Goal: Find specific page/section: Find specific page/section

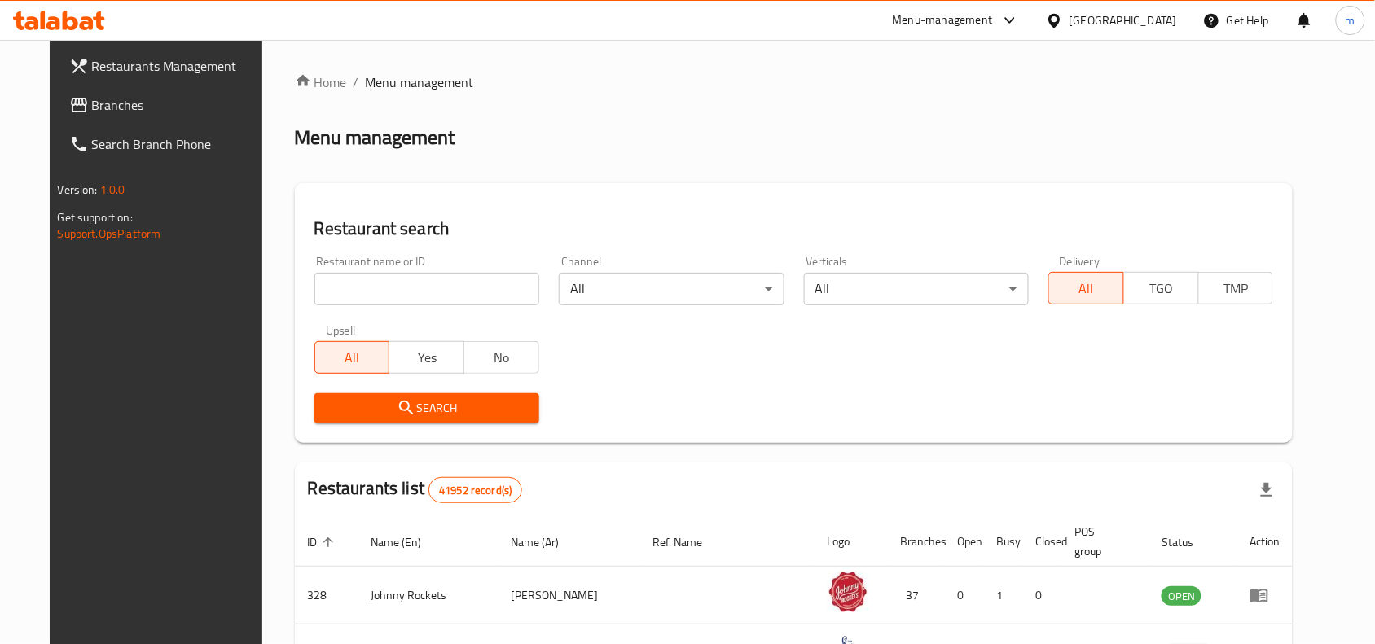
click at [92, 99] on span "Branches" at bounding box center [179, 105] width 174 height 20
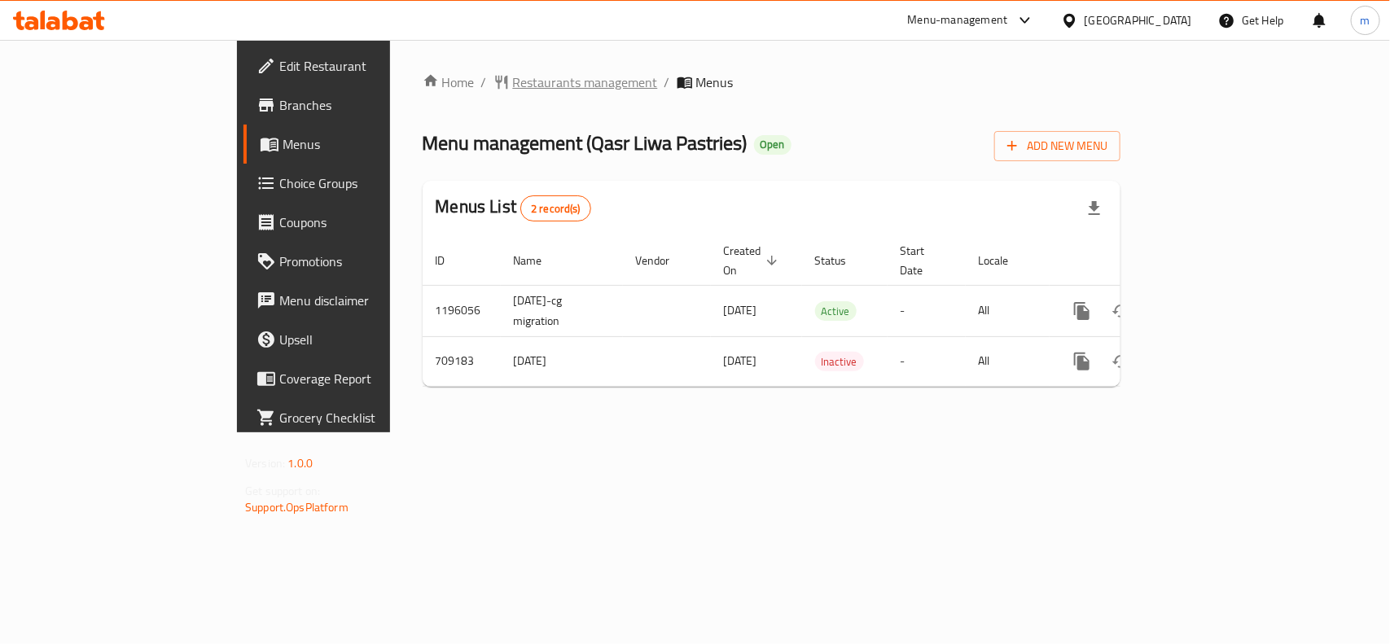
click at [513, 90] on span "Restaurants management" at bounding box center [585, 82] width 145 height 20
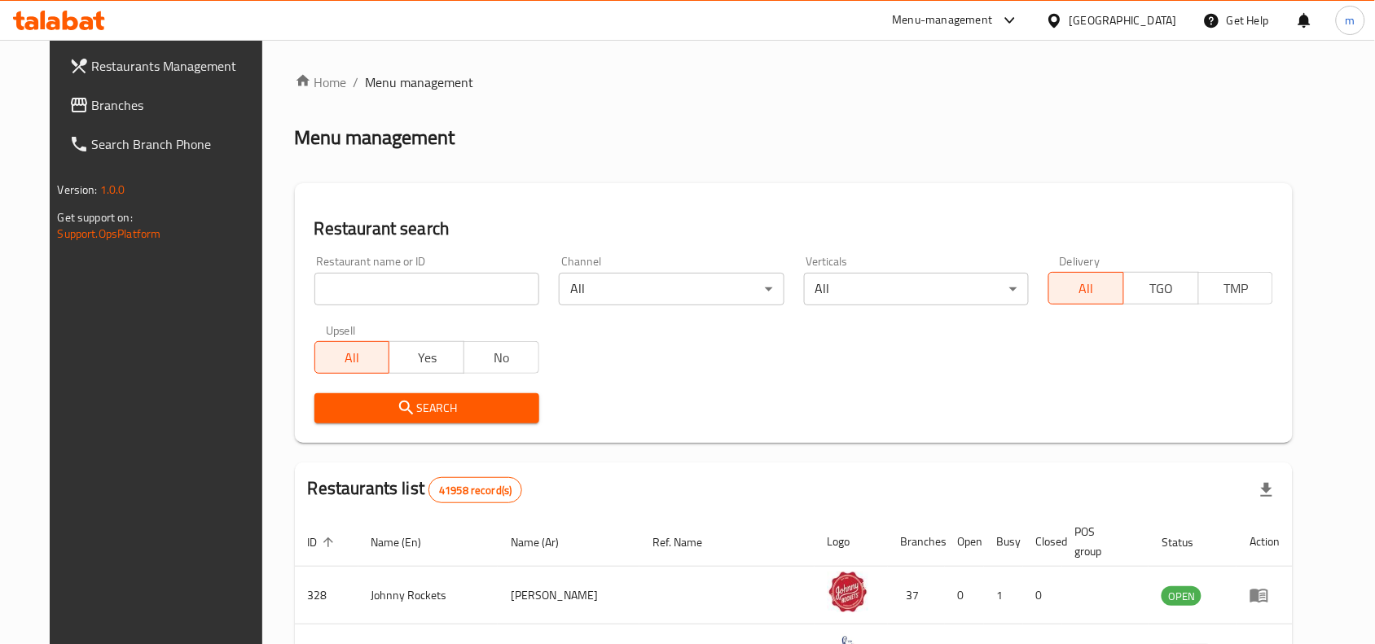
click at [148, 112] on span "Branches" at bounding box center [179, 105] width 174 height 20
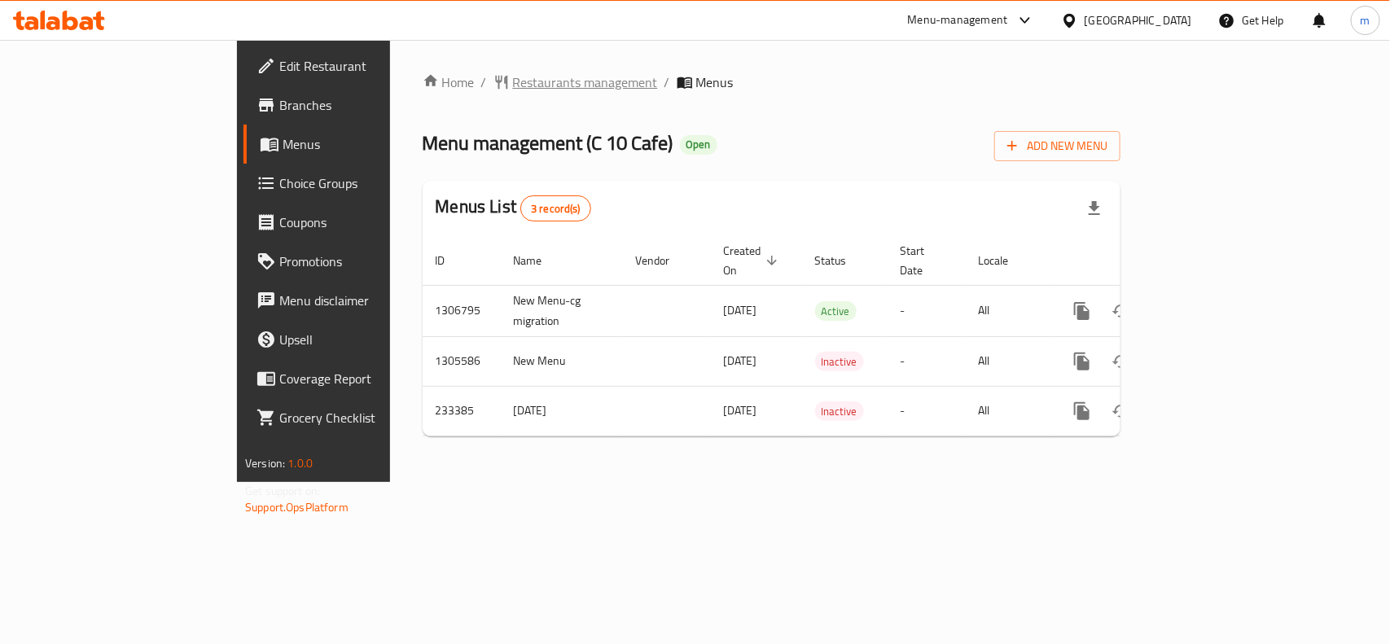
click at [513, 87] on span "Restaurants management" at bounding box center [585, 82] width 145 height 20
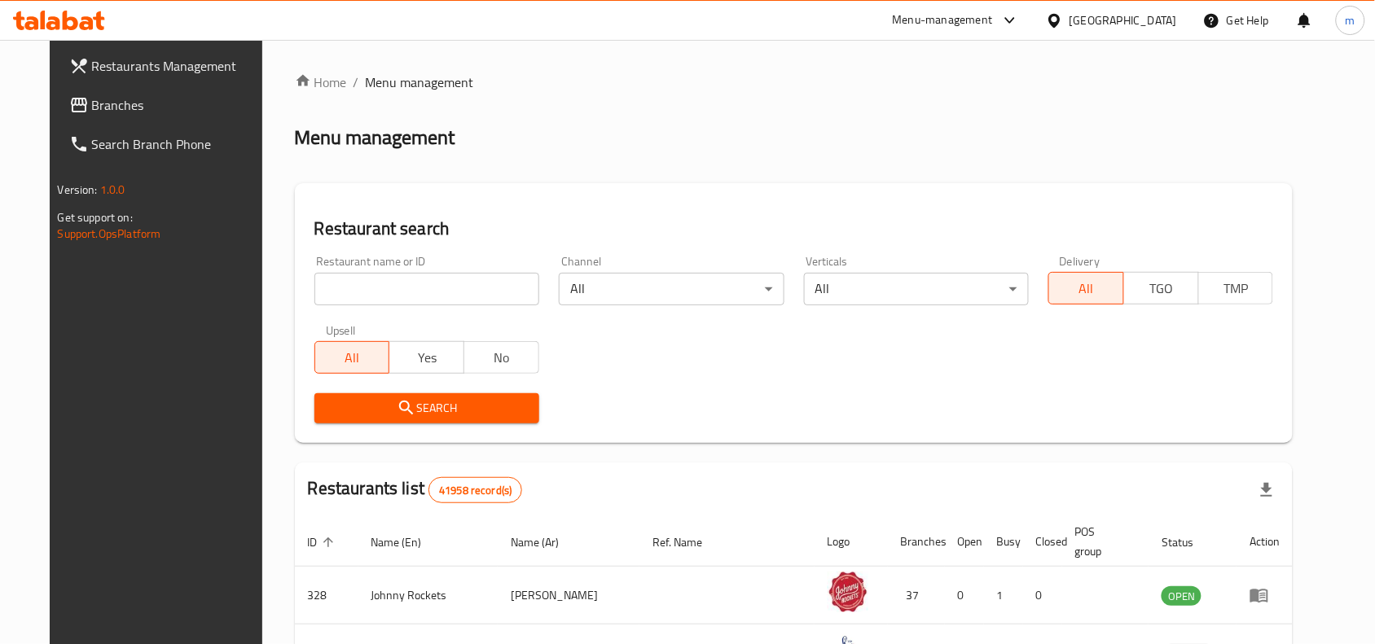
click at [181, 108] on span "Branches" at bounding box center [179, 105] width 174 height 20
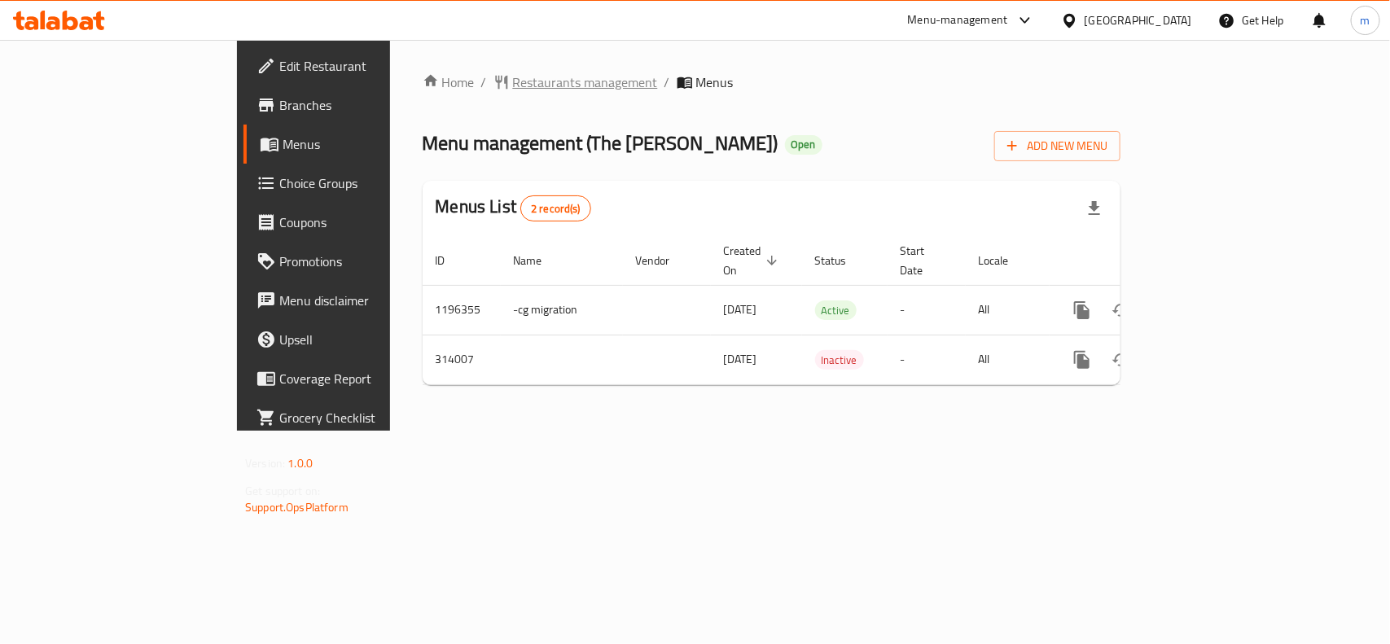
click at [513, 75] on span "Restaurants management" at bounding box center [585, 82] width 145 height 20
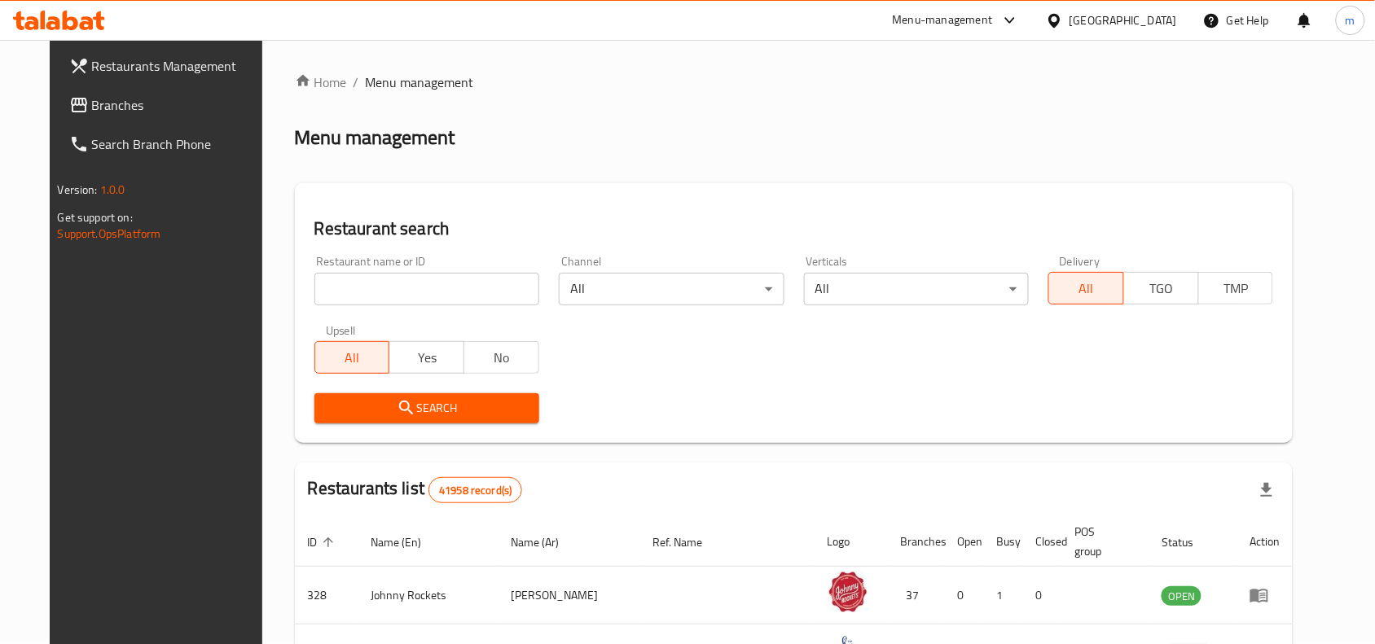
click at [111, 94] on link "Branches" at bounding box center [167, 105] width 223 height 39
